Goal: Find specific page/section: Find specific page/section

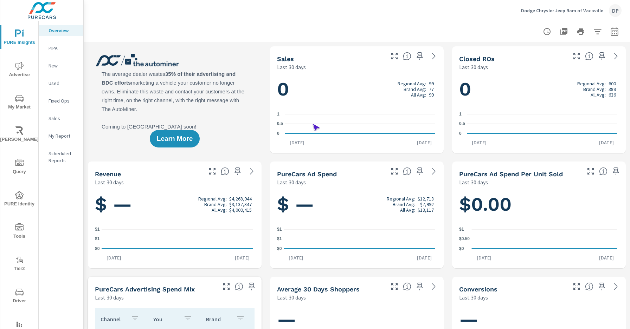
click at [18, 297] on span "Driver" at bounding box center [19, 296] width 34 height 17
